Goal: Task Accomplishment & Management: Manage account settings

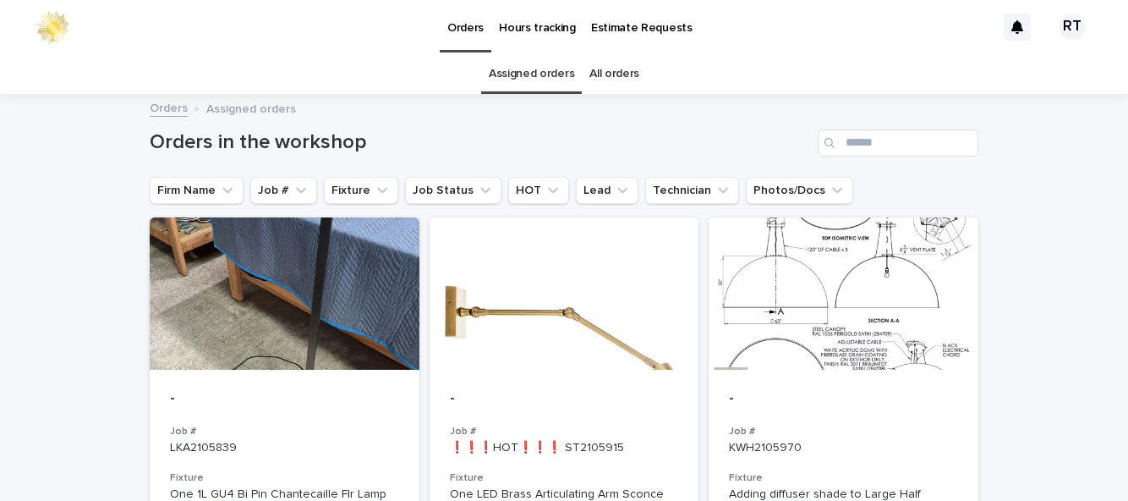
scroll to position [54, 0]
click at [630, 54] on link "All orders" at bounding box center [615, 74] width 50 height 40
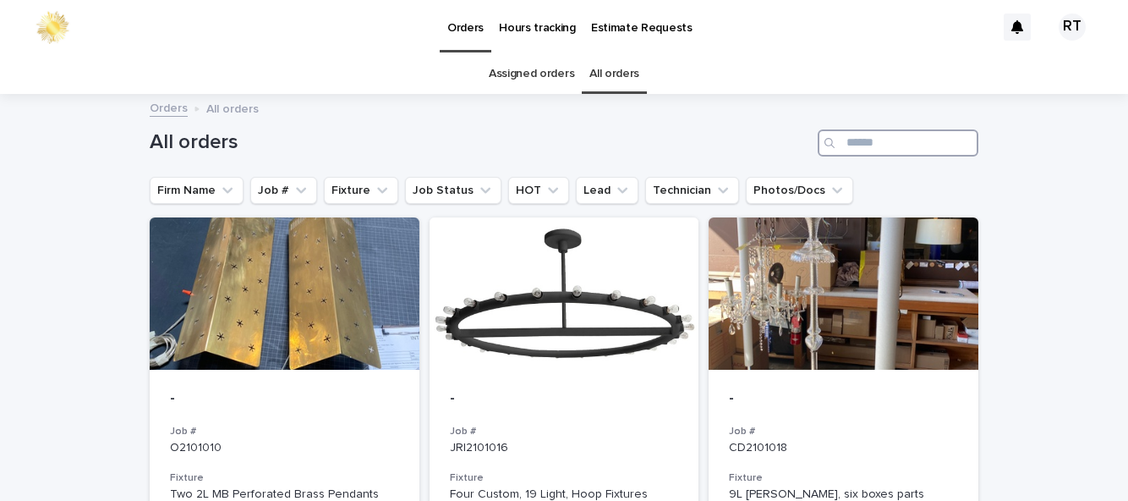
click at [865, 129] on input "Search" at bounding box center [898, 142] width 161 height 27
type input "****"
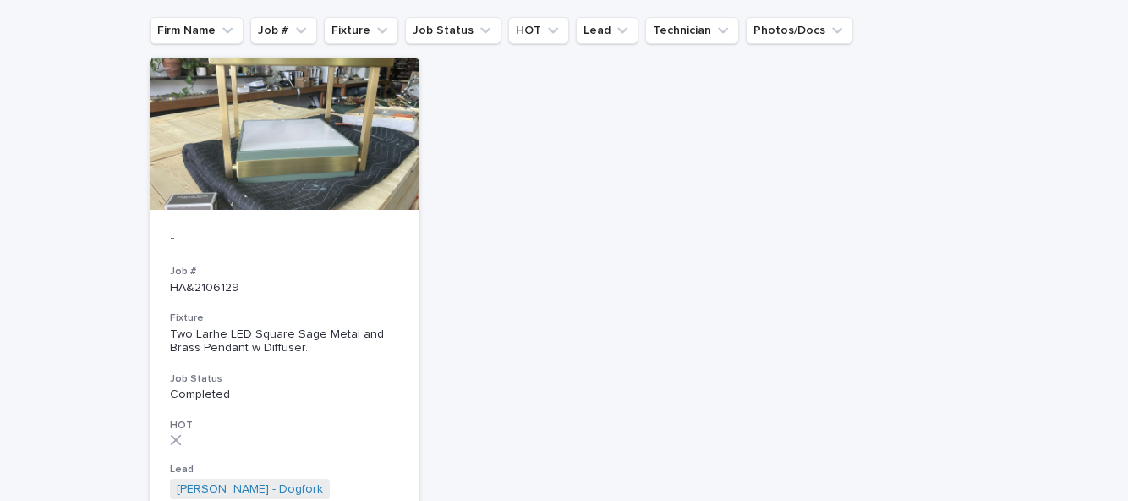
scroll to position [161, 0]
click at [255, 130] on div at bounding box center [285, 133] width 270 height 152
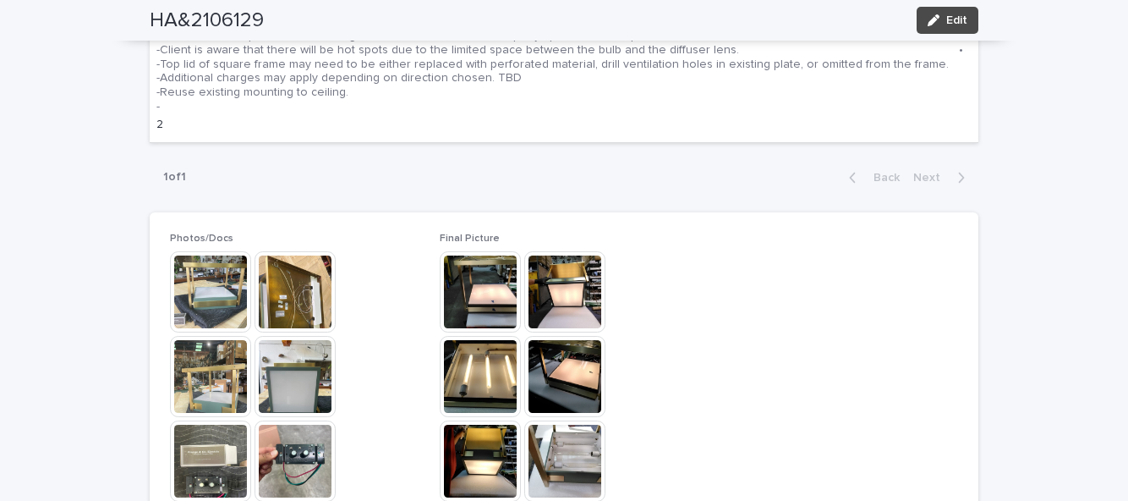
scroll to position [743, 0]
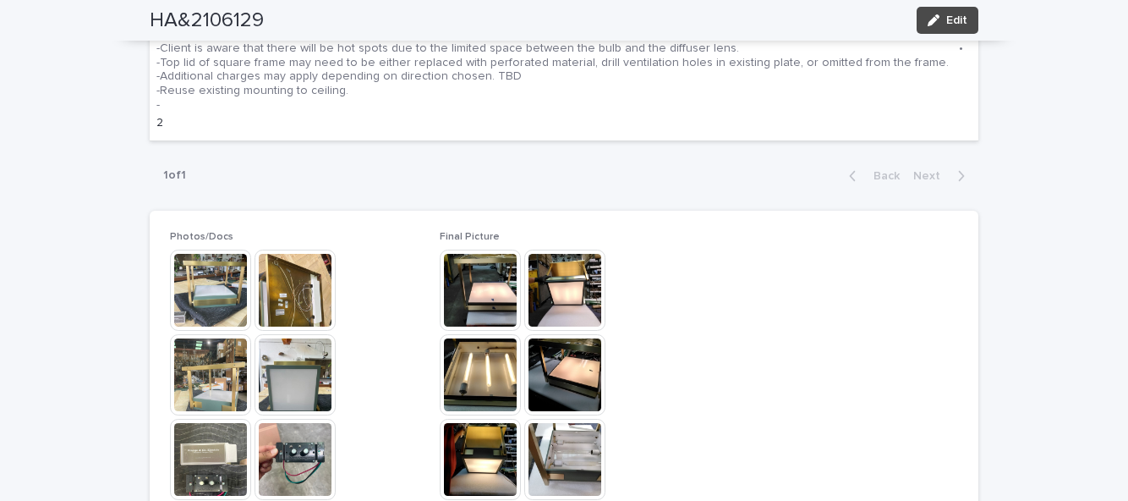
click at [958, 27] on button "Edit" at bounding box center [948, 20] width 62 height 27
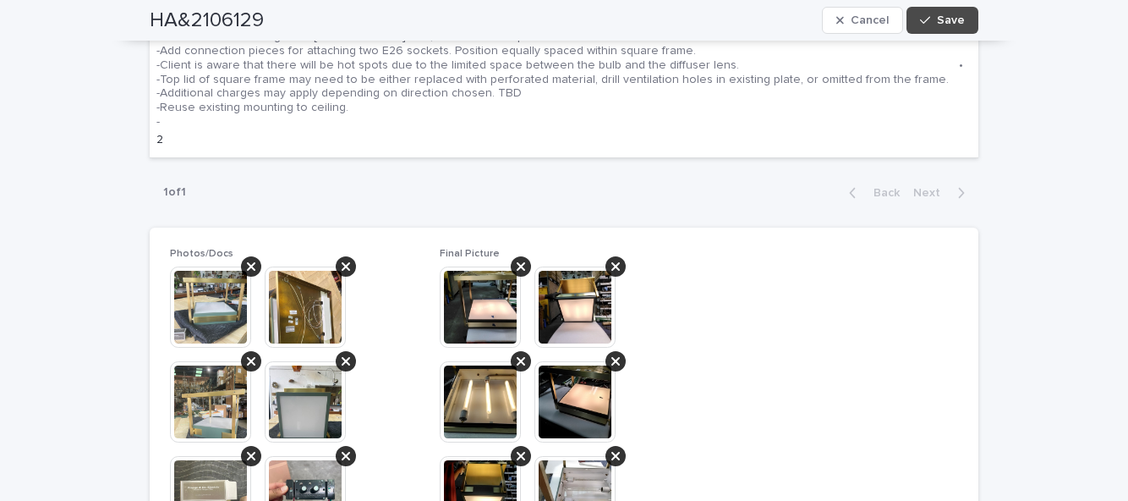
scroll to position [837, 0]
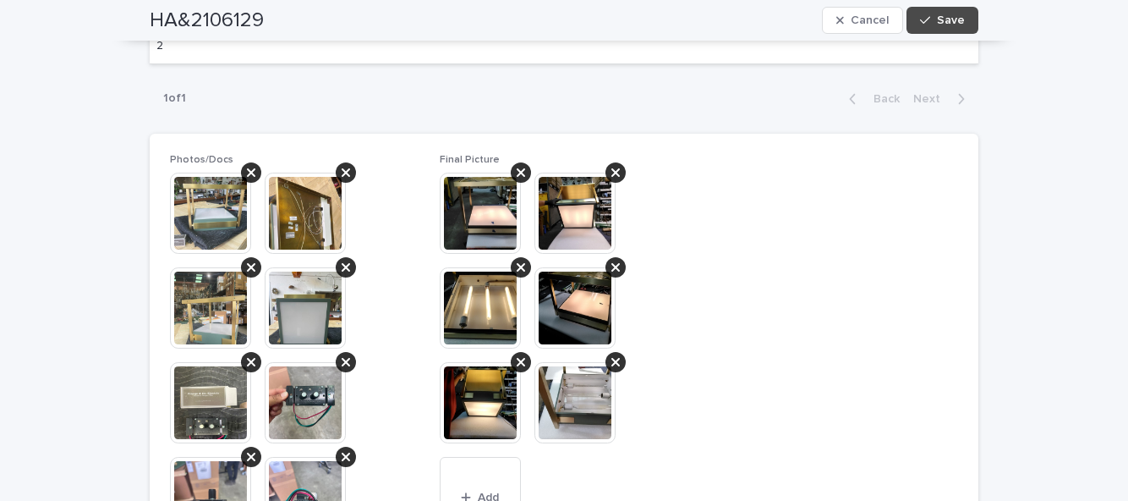
click at [495, 491] on span "Add" at bounding box center [488, 497] width 21 height 12
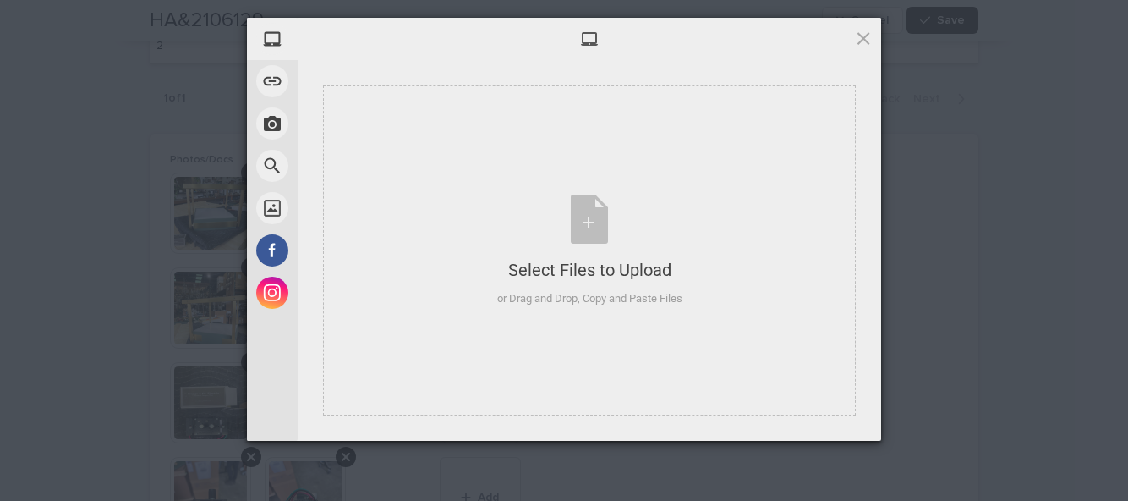
click at [597, 239] on div "Select Files to Upload or Drag and Drop, Copy and Paste Files" at bounding box center [589, 251] width 185 height 113
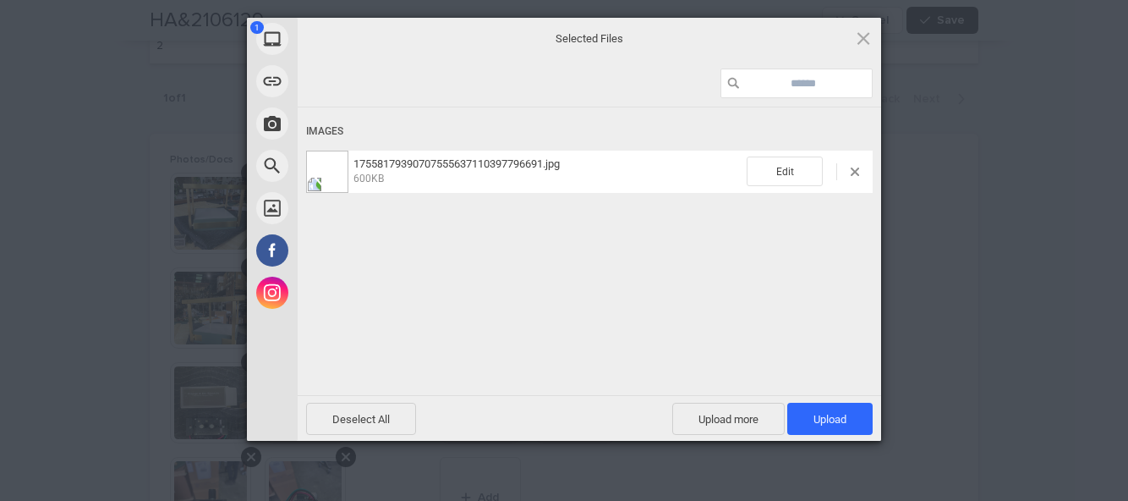
click at [844, 421] on span "Upload 1" at bounding box center [830, 419] width 33 height 13
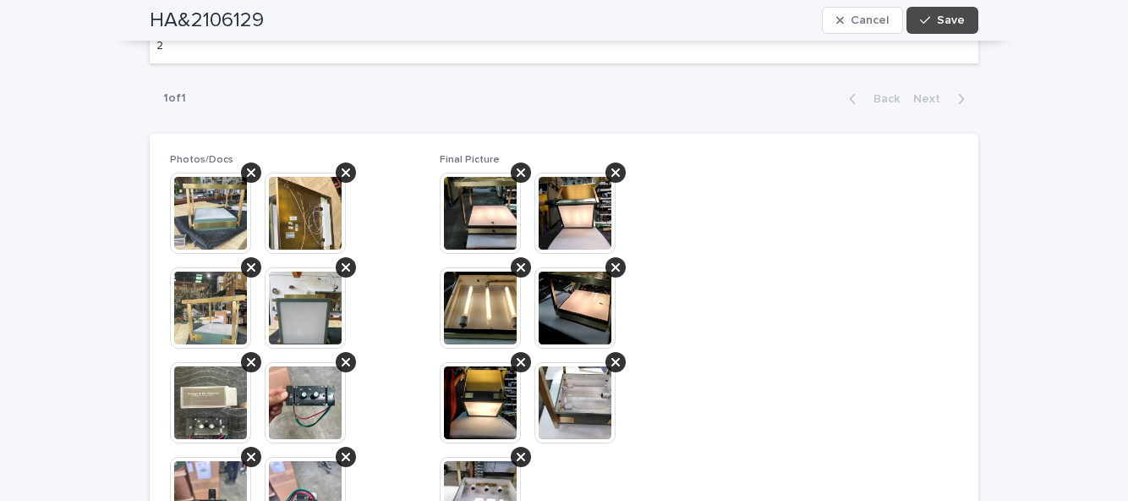
click at [949, 31] on button "Save" at bounding box center [943, 20] width 72 height 27
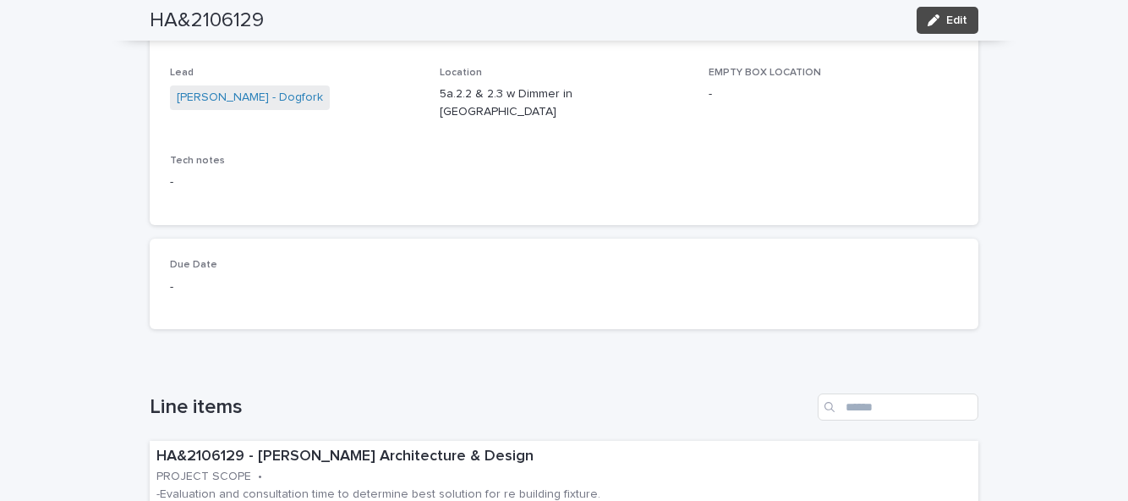
scroll to position [240, 0]
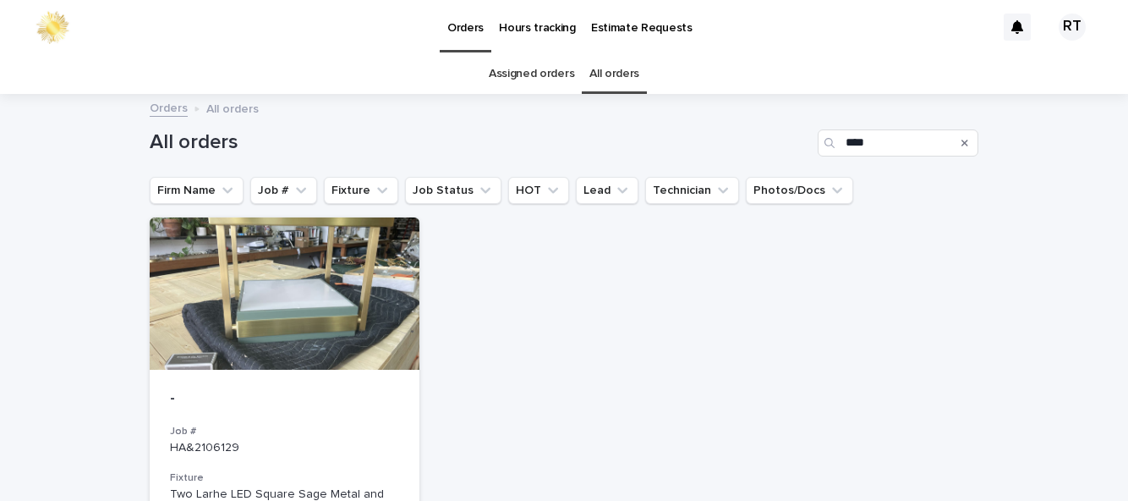
type input "*"
click at [541, 74] on link "Assigned orders" at bounding box center [531, 74] width 85 height 40
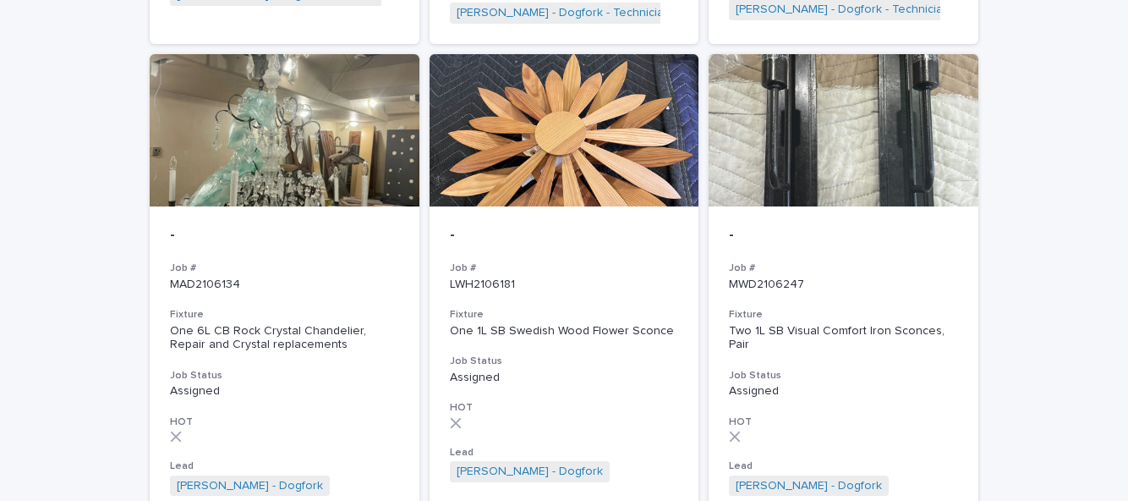
scroll to position [1243, 0]
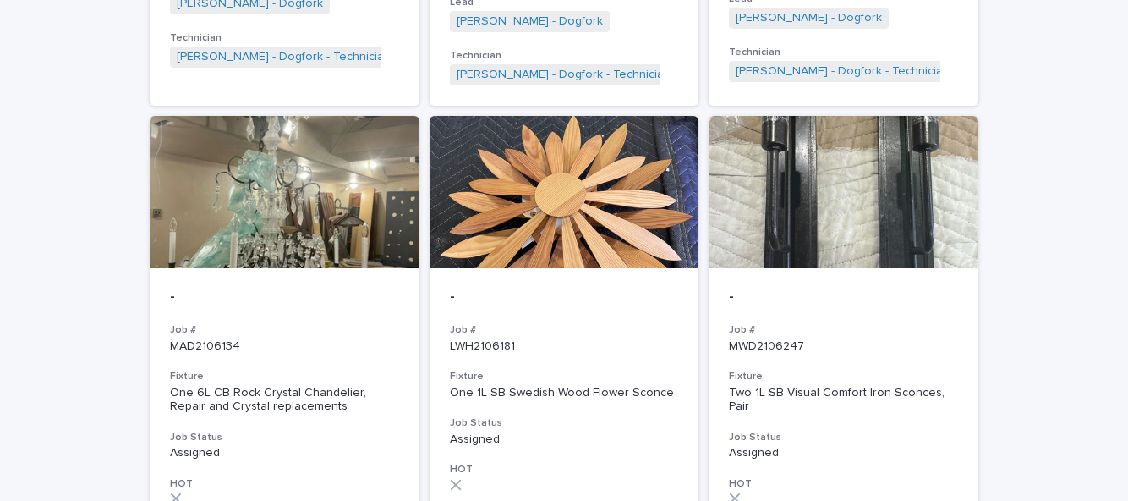
scroll to position [1299, 0]
